Goal: Navigation & Orientation: Find specific page/section

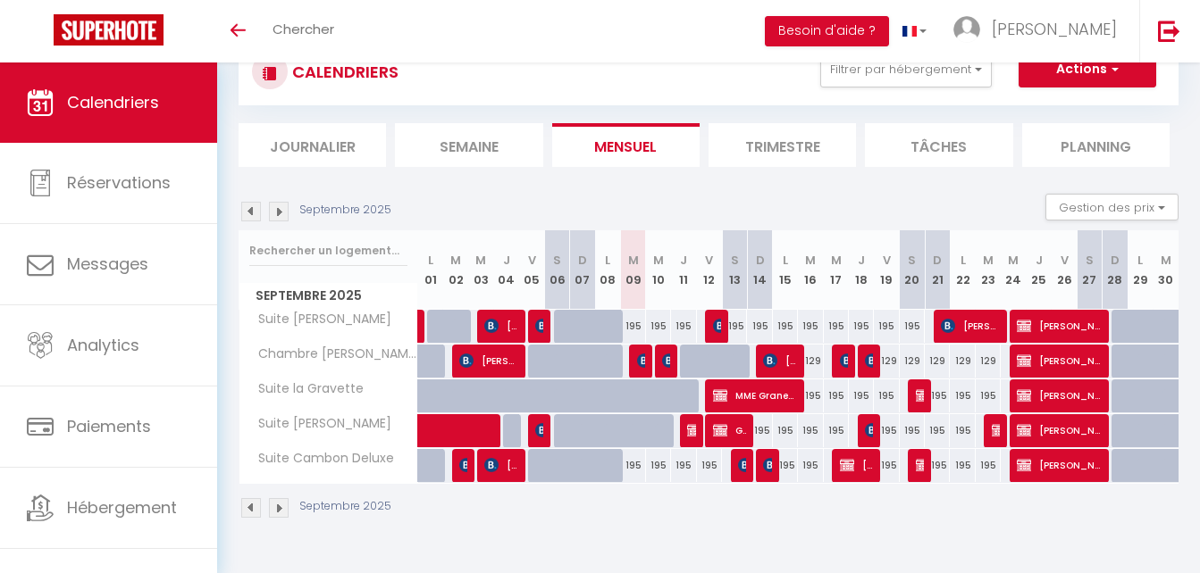
click at [288, 213] on img at bounding box center [279, 212] width 20 height 20
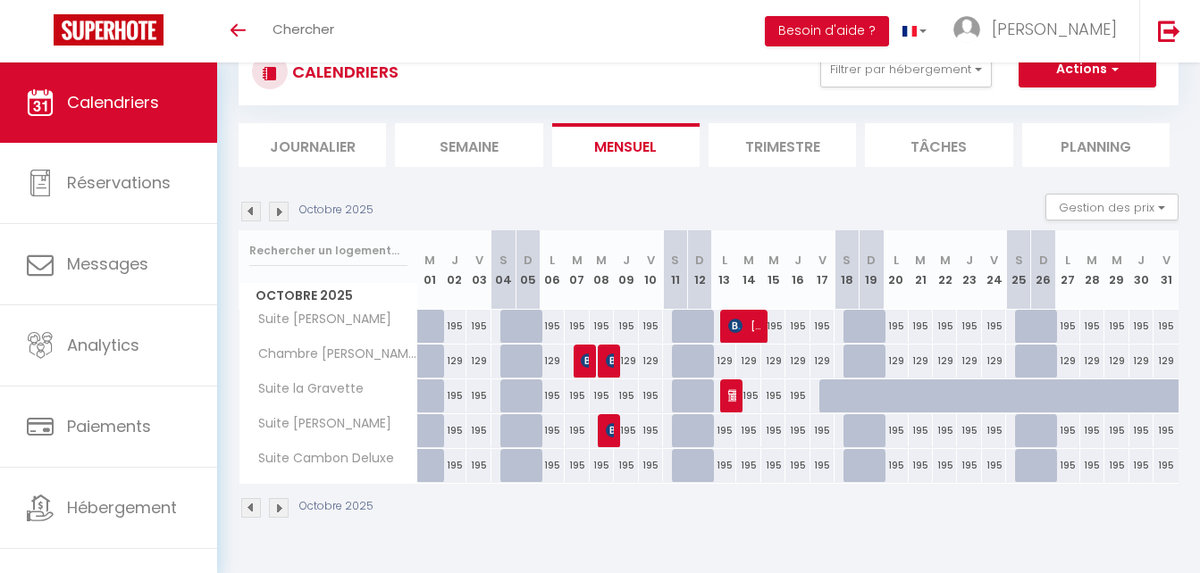
click at [288, 213] on img at bounding box center [279, 212] width 20 height 20
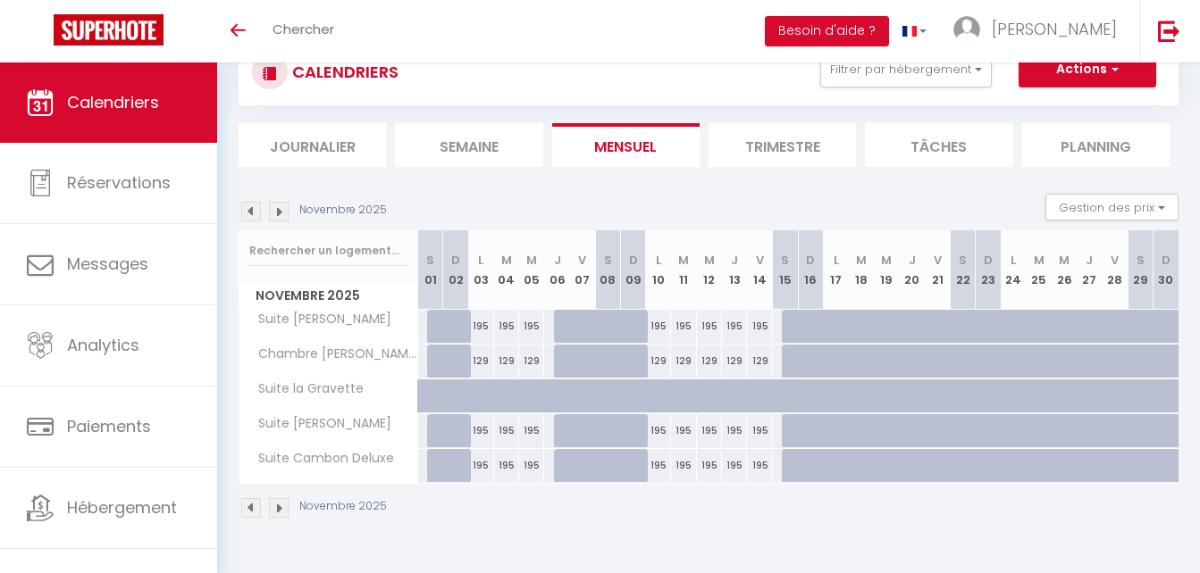
click at [288, 213] on img at bounding box center [279, 212] width 20 height 20
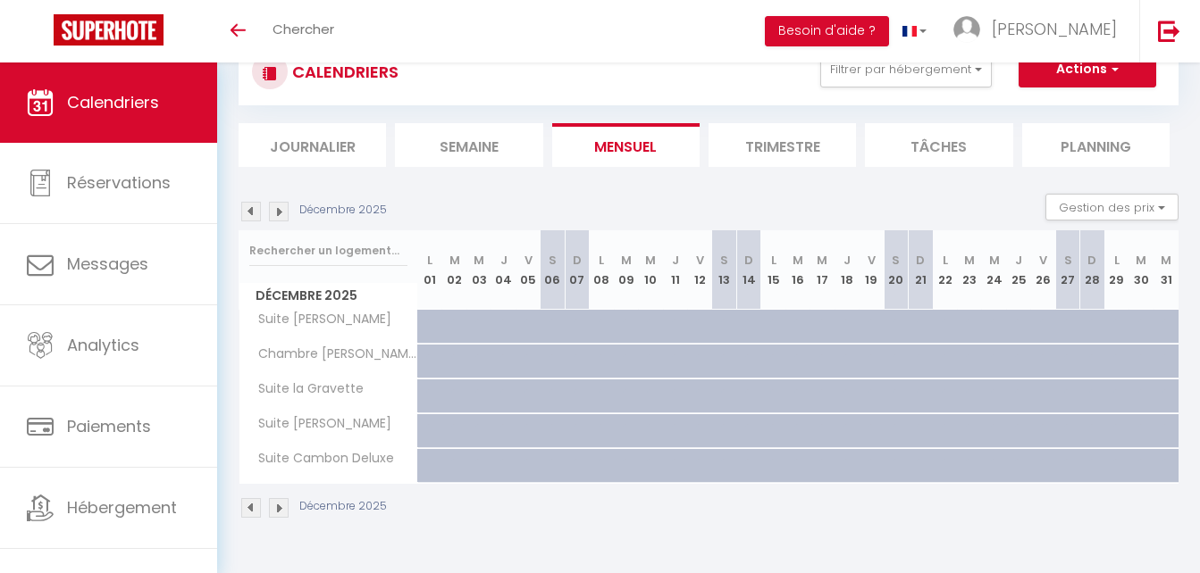
click at [249, 215] on img at bounding box center [251, 212] width 20 height 20
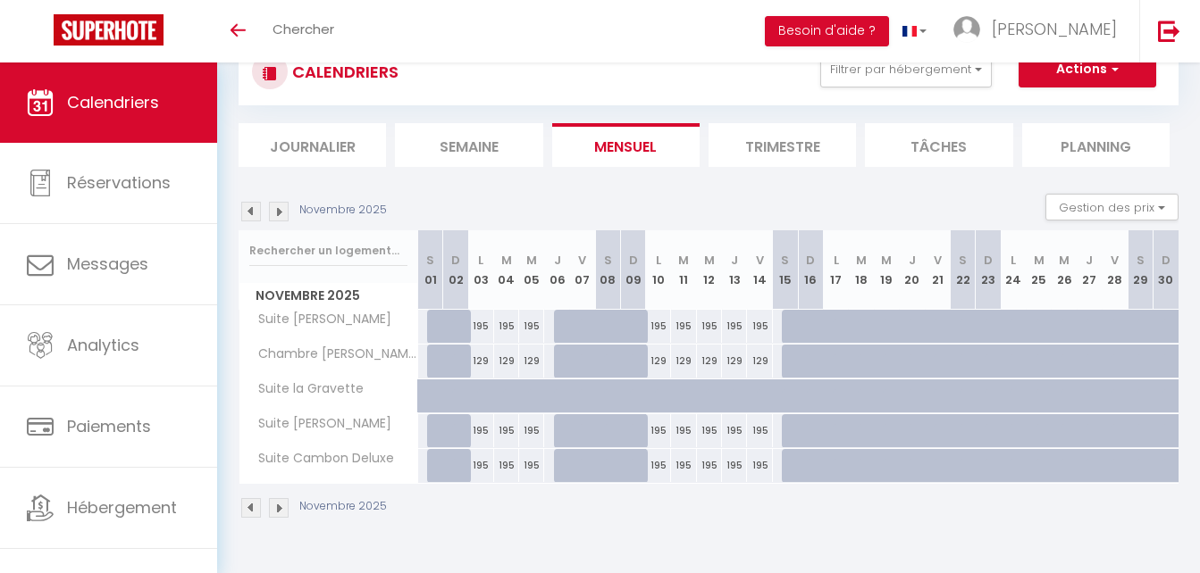
click at [249, 215] on img at bounding box center [251, 212] width 20 height 20
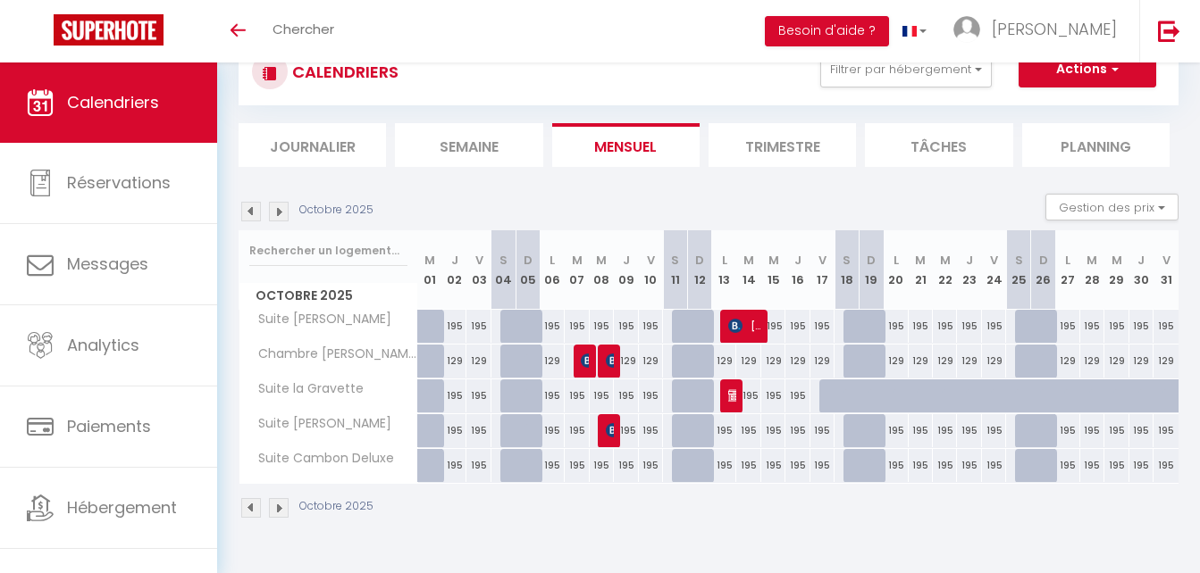
click at [252, 217] on img at bounding box center [251, 212] width 20 height 20
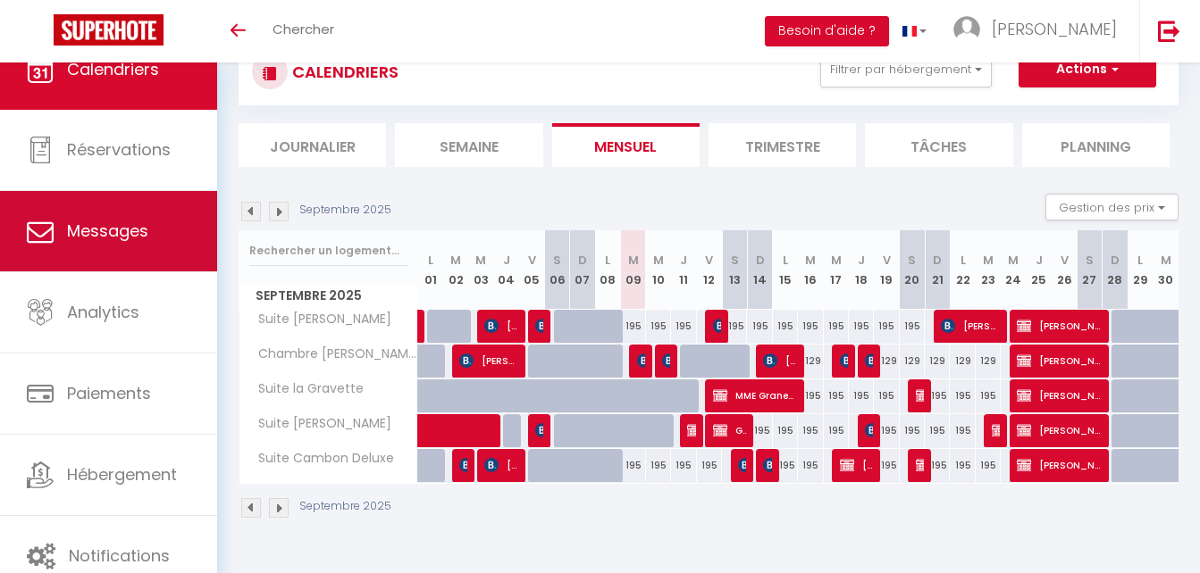
click at [151, 234] on link "Messages" at bounding box center [108, 231] width 217 height 80
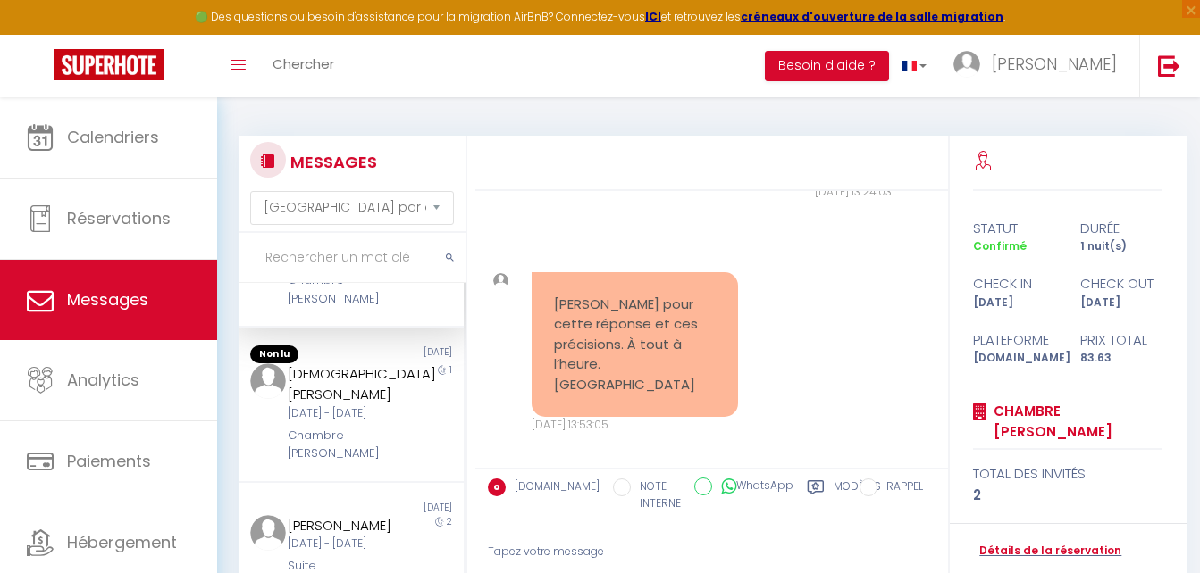
scroll to position [179, 0]
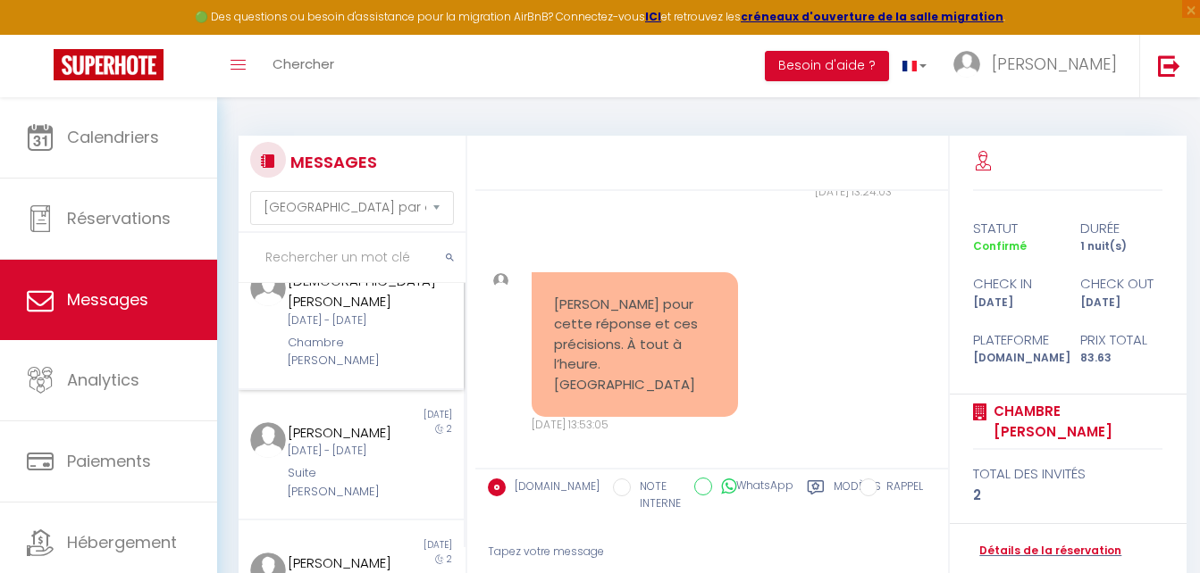
click at [314, 313] on div "[DEMOGRAPHIC_DATA][PERSON_NAME]" at bounding box center [342, 292] width 108 height 42
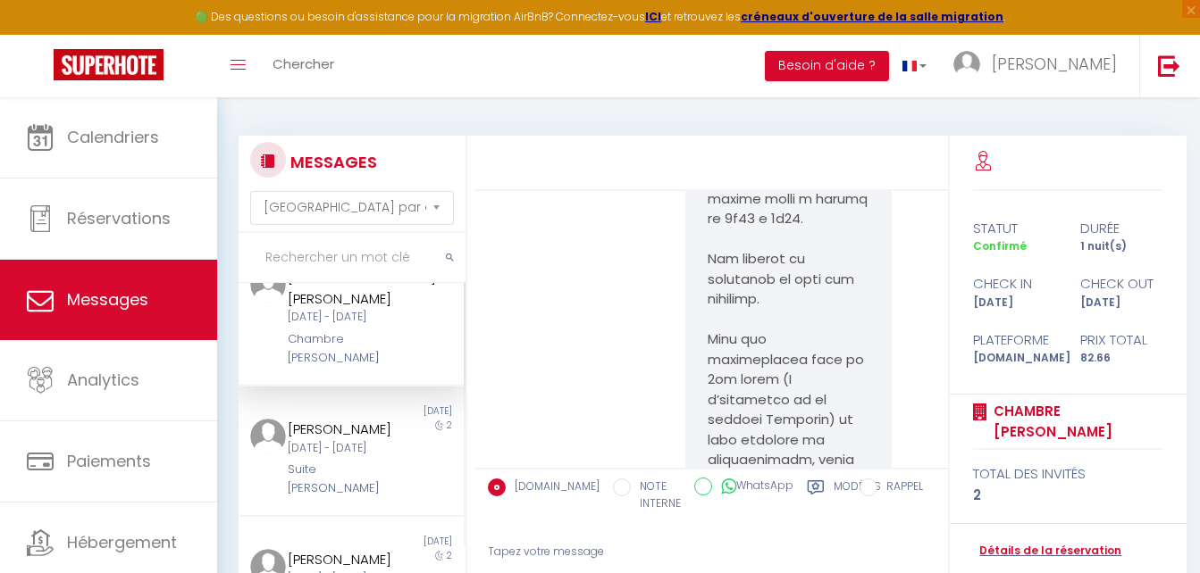
scroll to position [1781, 0]
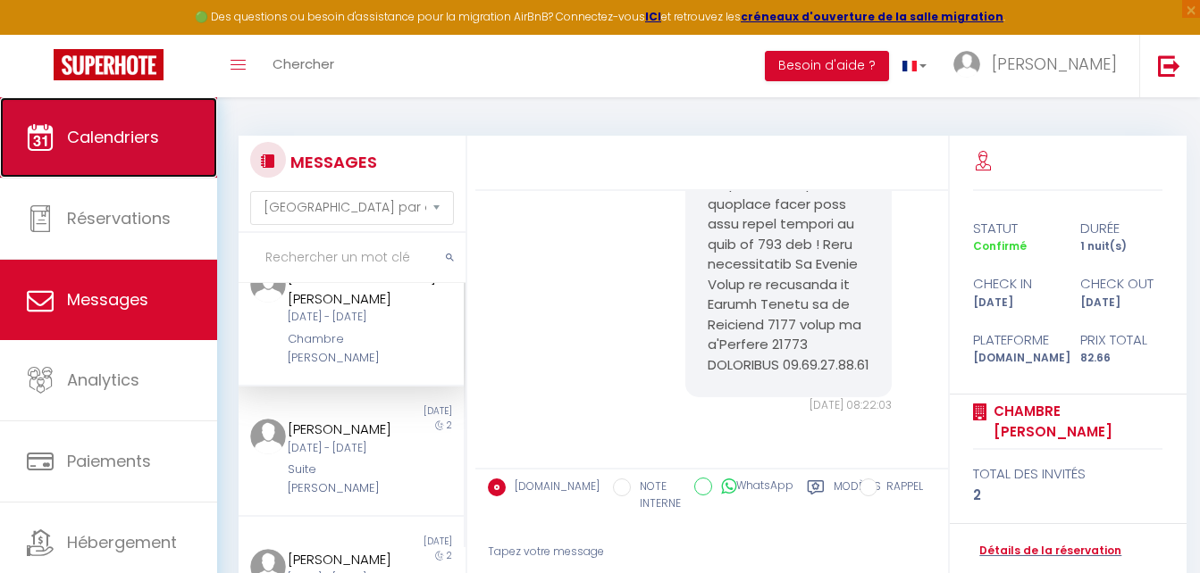
click at [136, 129] on span "Calendriers" at bounding box center [113, 137] width 92 height 22
